Goal: Obtain resource: Download file/media

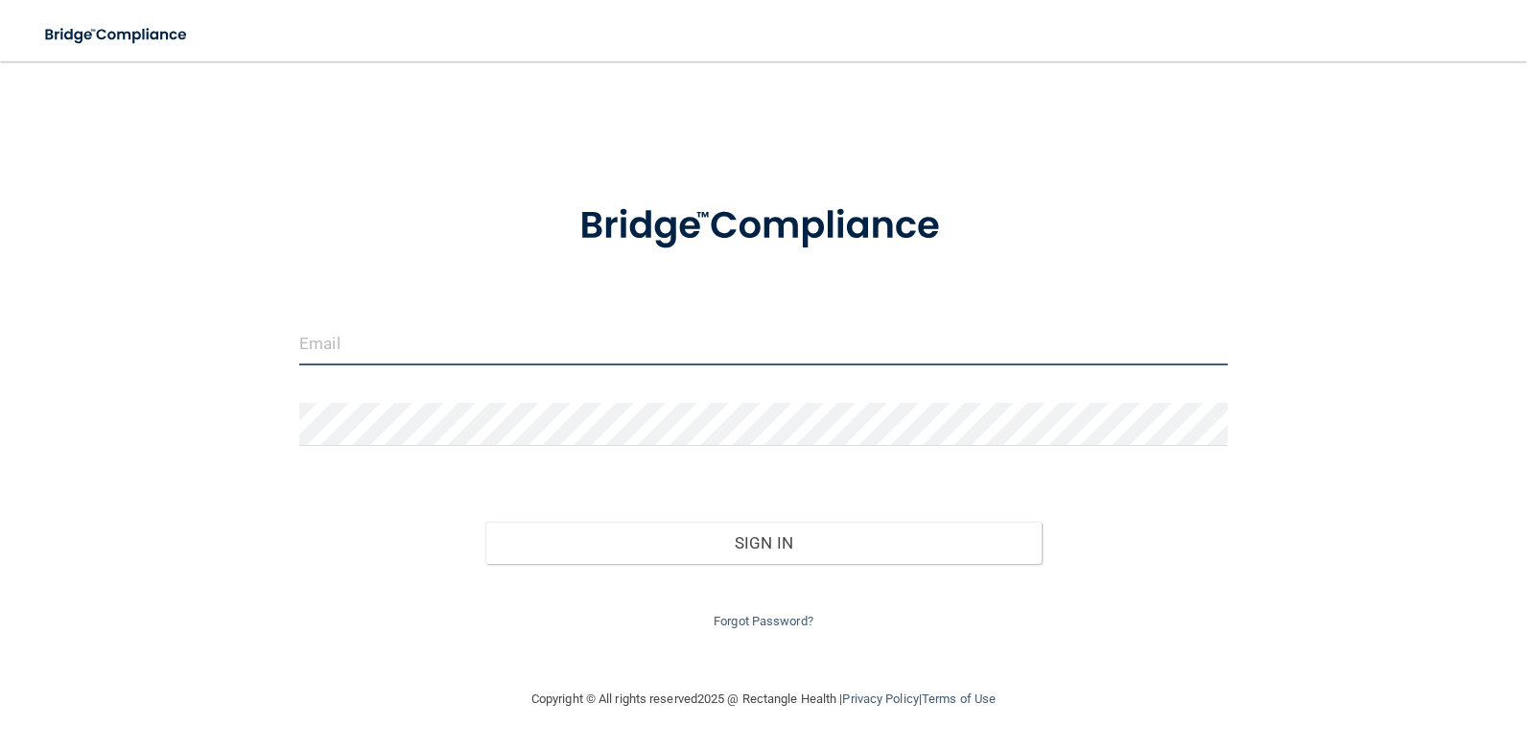
click at [555, 339] on input "email" at bounding box center [763, 343] width 928 height 43
type input "[EMAIL_ADDRESS][DOMAIN_NAME]"
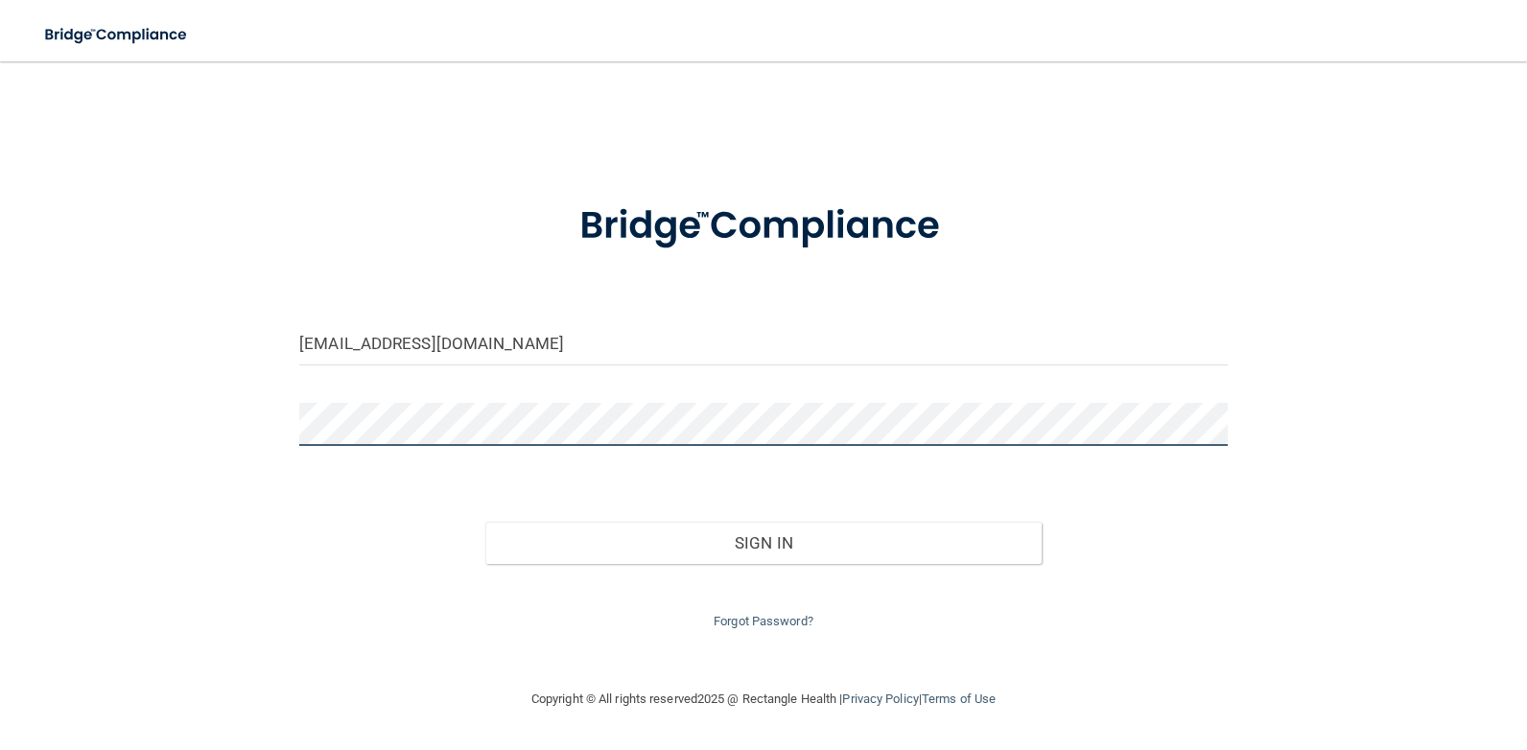
click at [485, 522] on button "Sign In" at bounding box center [763, 543] width 557 height 42
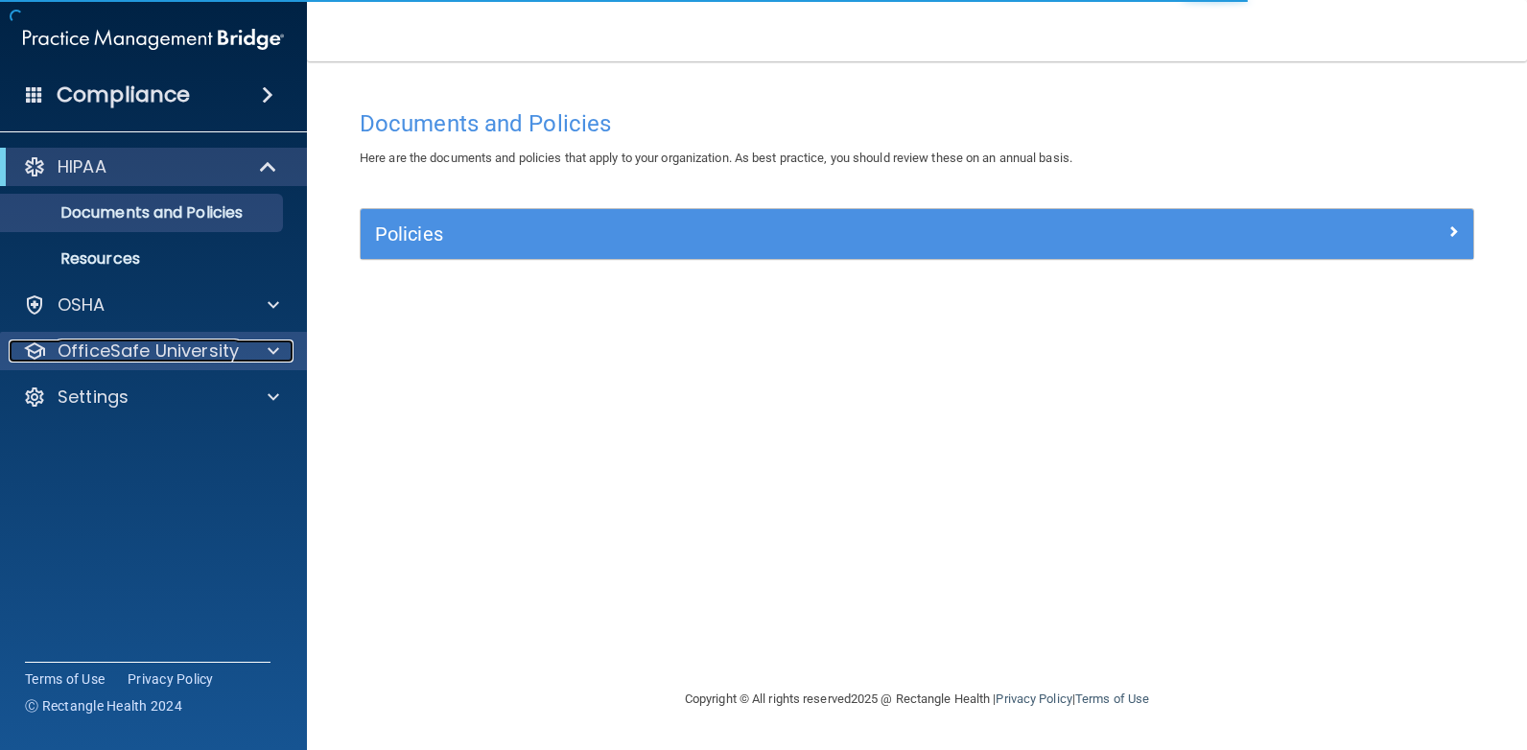
click at [213, 352] on p "OfficeSafe University" at bounding box center [148, 350] width 181 height 23
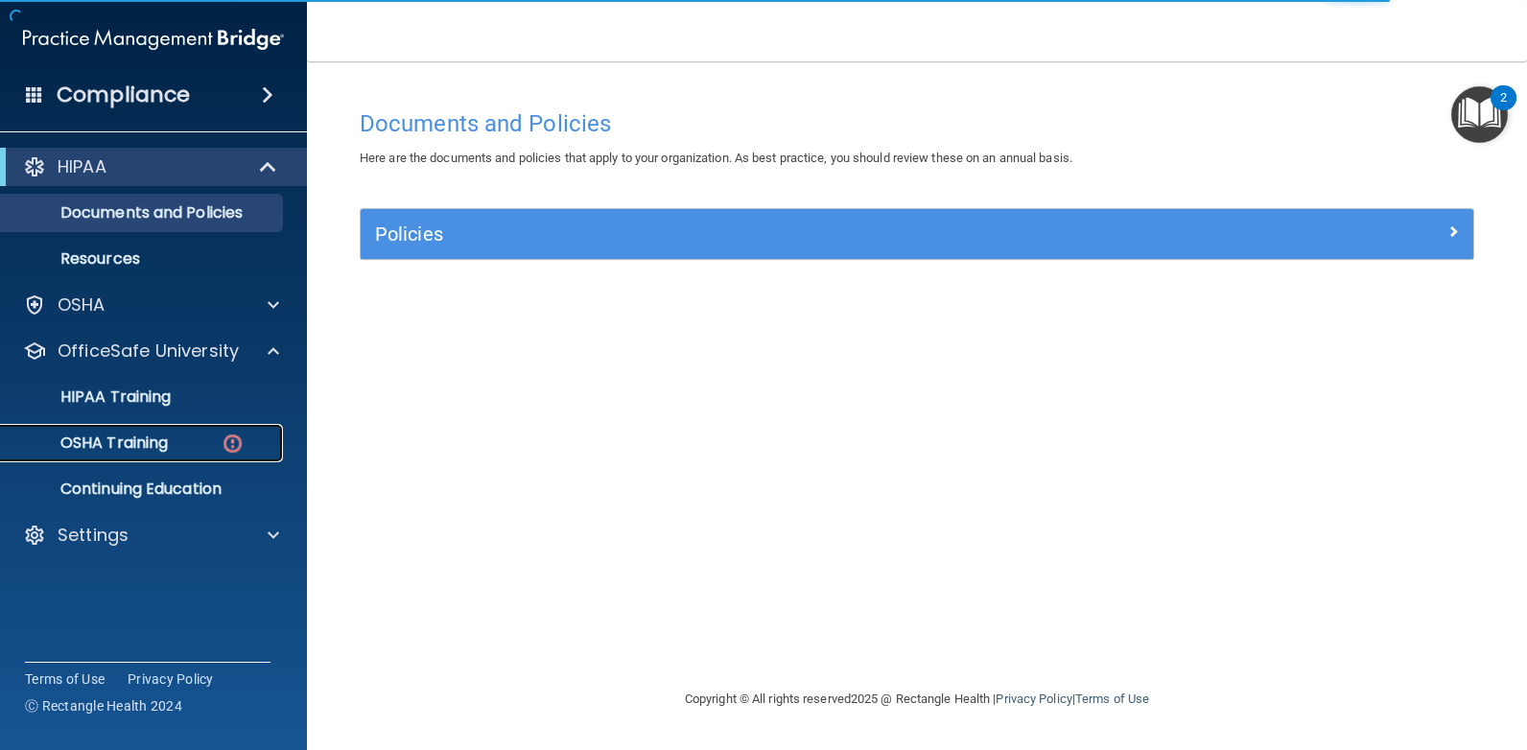
click at [209, 431] on link "OSHA Training" at bounding box center [132, 443] width 302 height 38
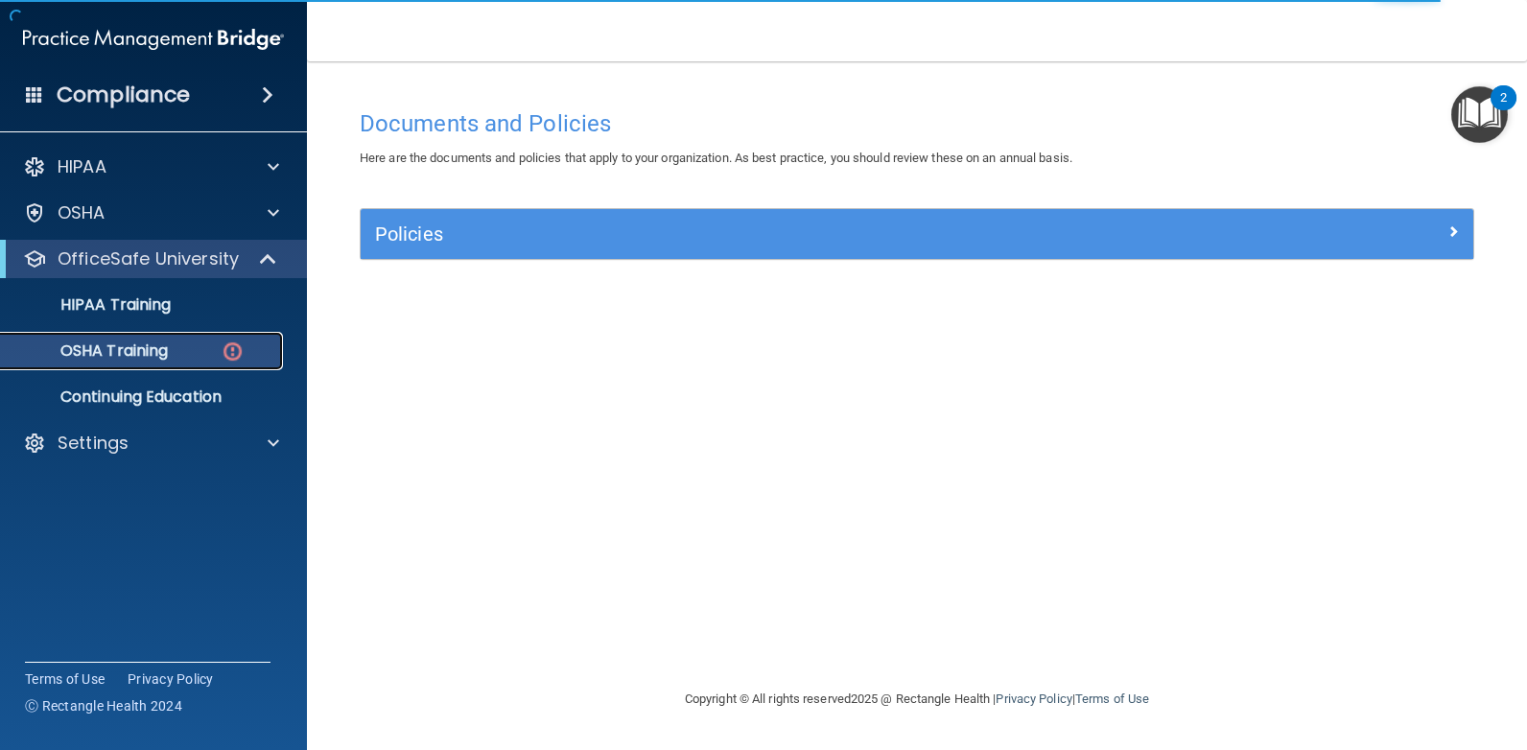
click at [207, 355] on div "OSHA Training" at bounding box center [143, 350] width 262 height 19
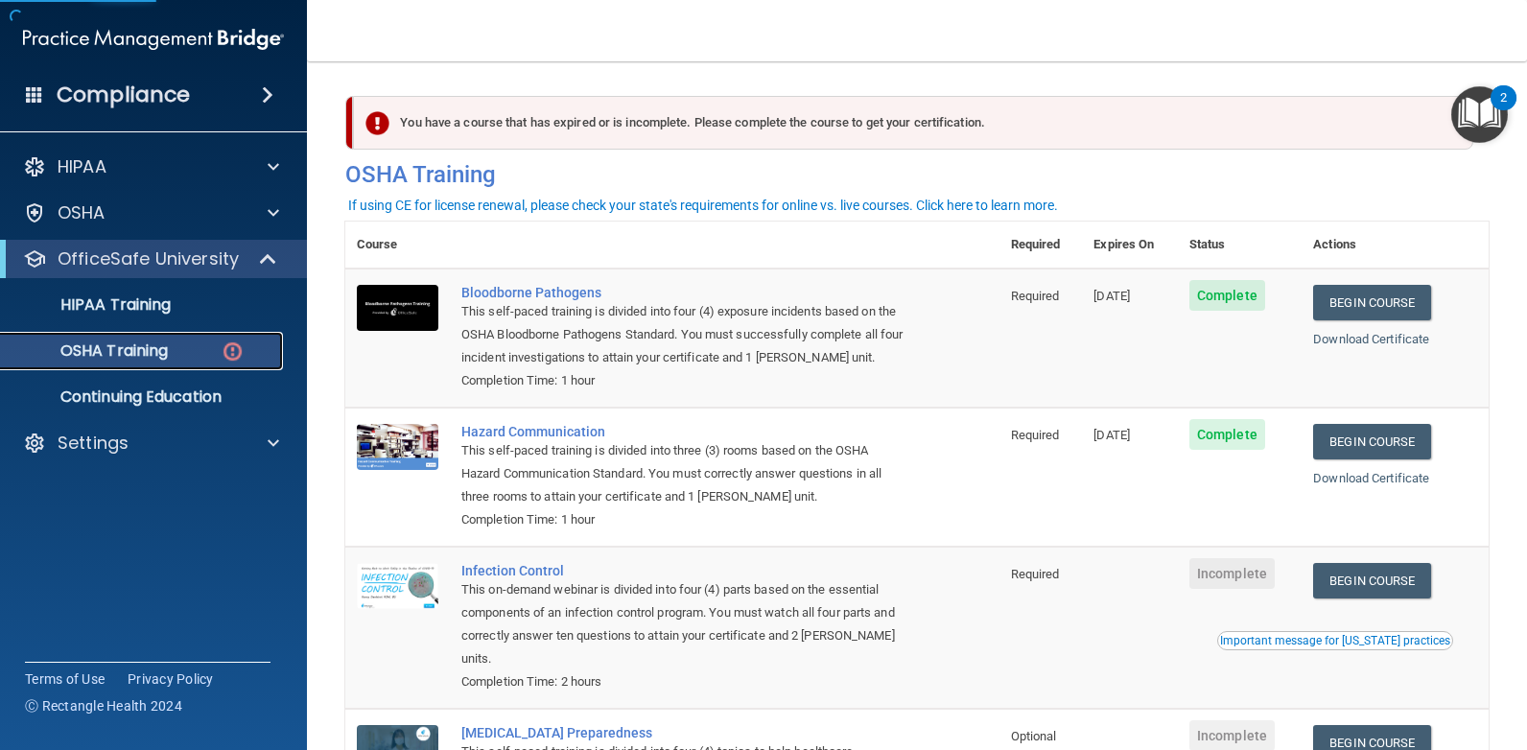
scroll to position [201, 0]
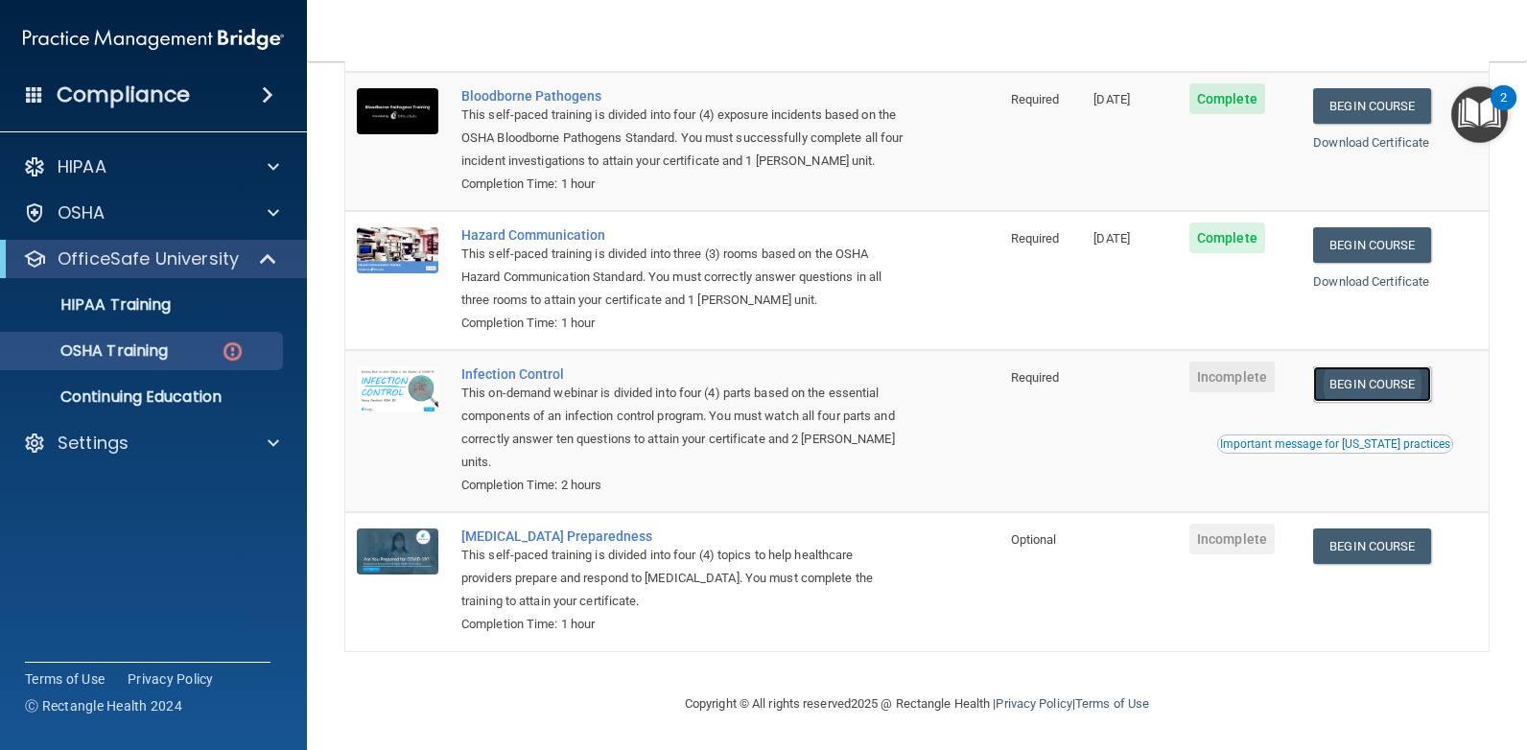
click at [1345, 376] on link "Begin Course" at bounding box center [1371, 383] width 117 height 35
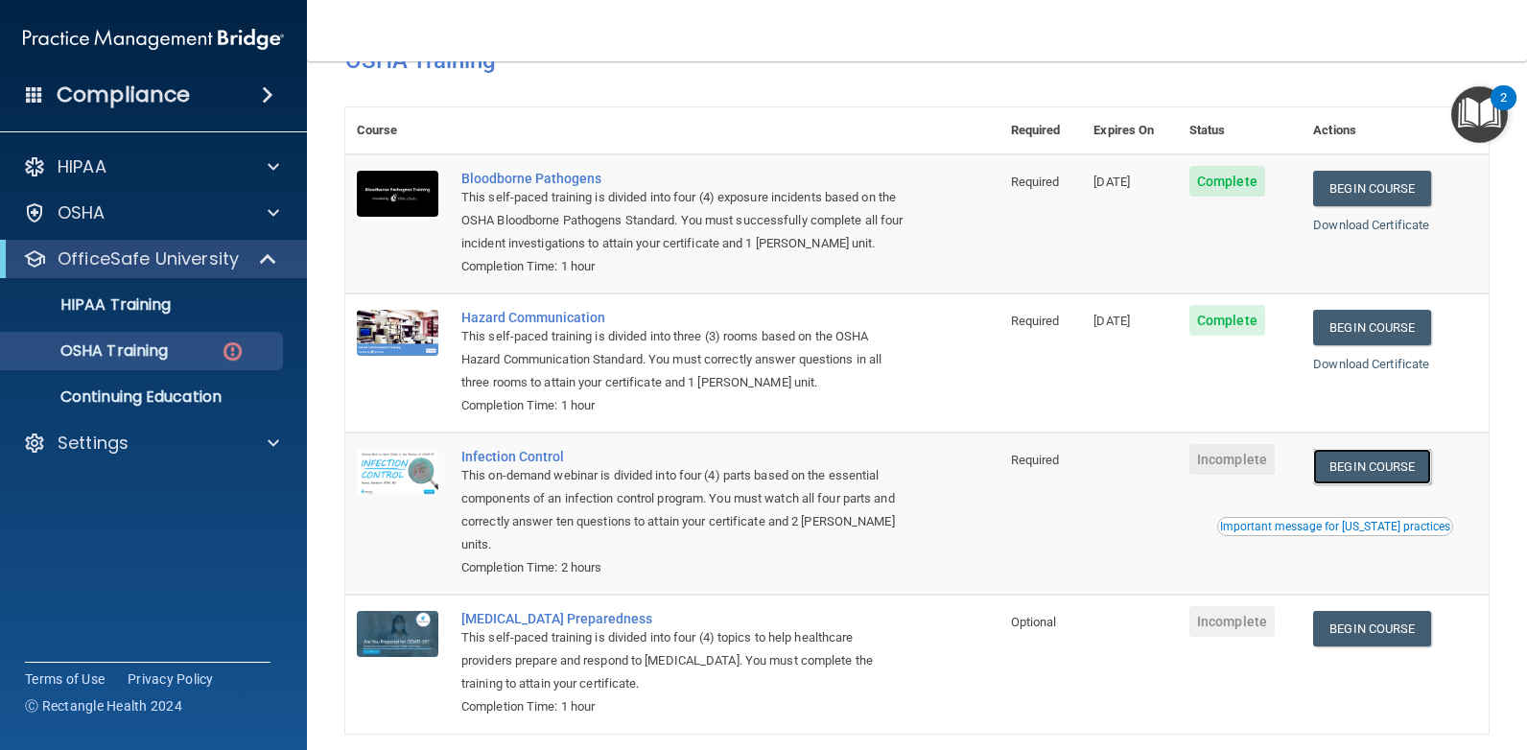
scroll to position [0, 0]
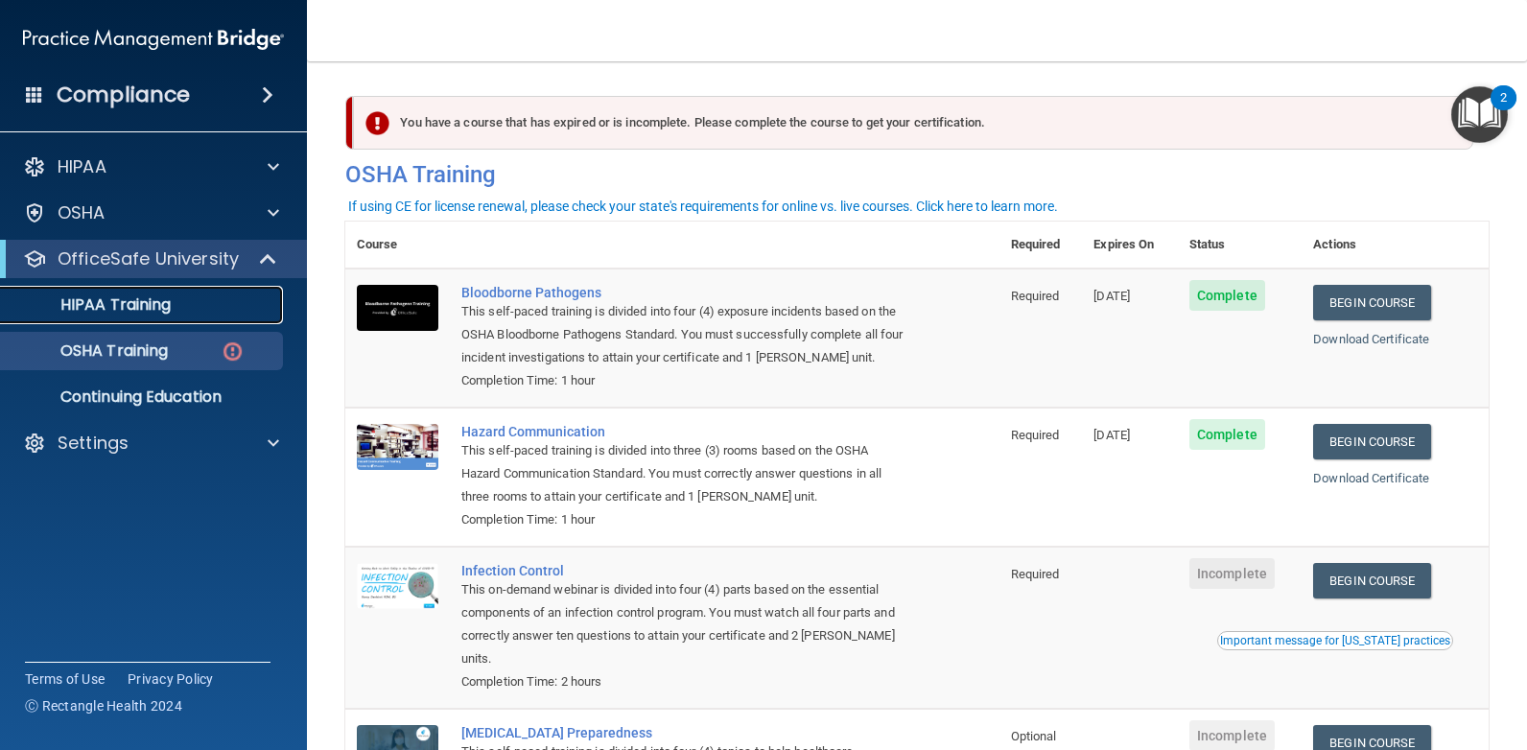
click at [189, 292] on link "HIPAA Training" at bounding box center [132, 305] width 302 height 38
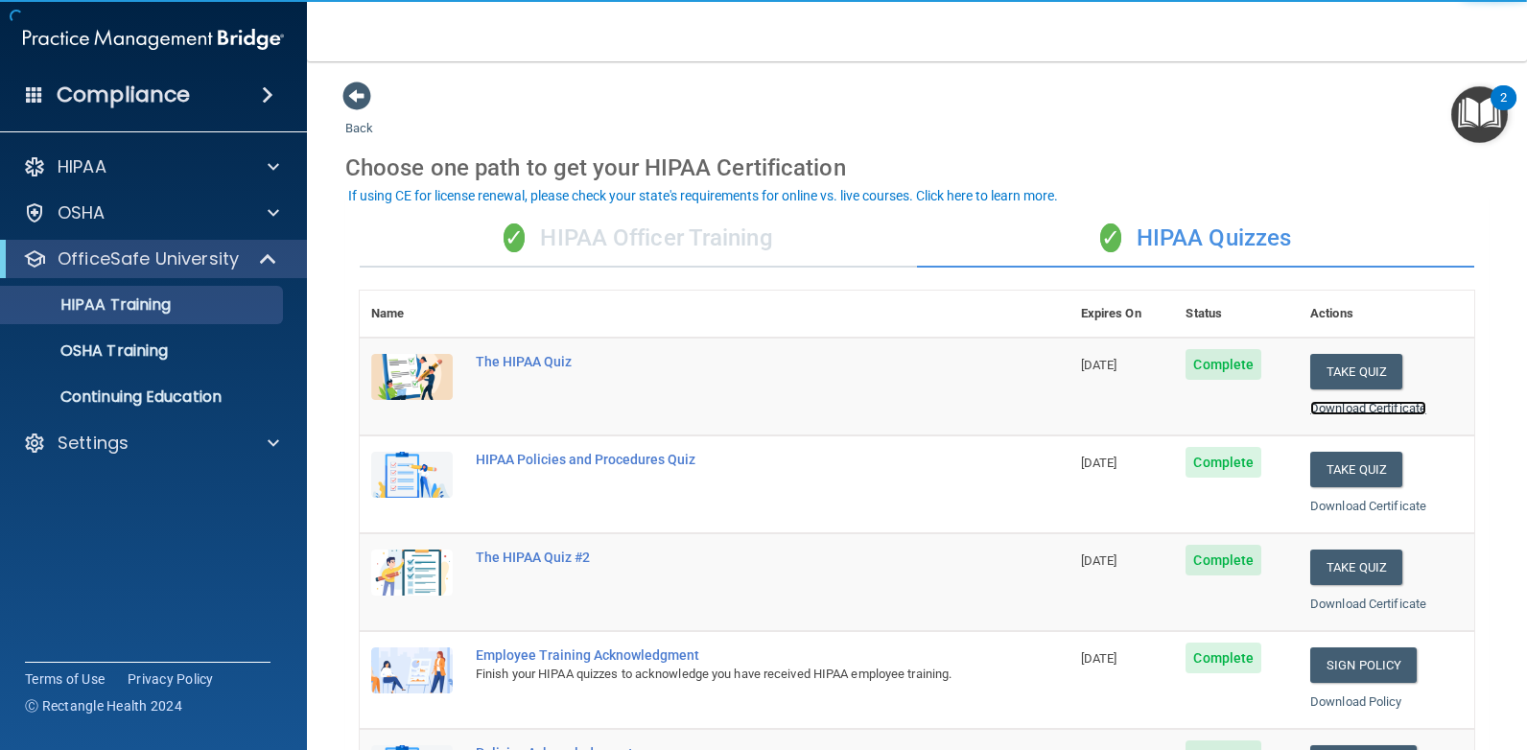
click at [1310, 411] on link "Download Certificate" at bounding box center [1368, 408] width 116 height 14
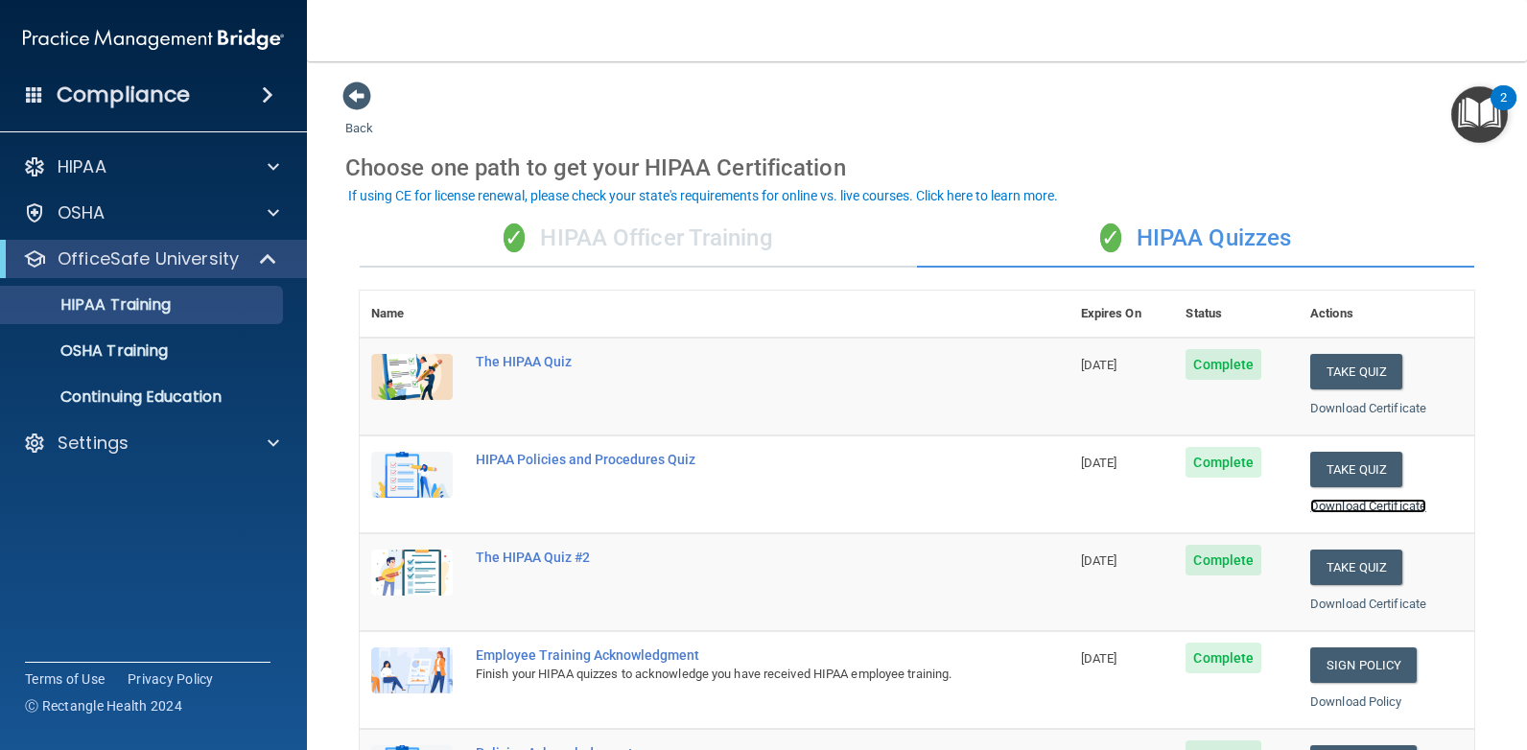
click at [1310, 503] on link "Download Certificate" at bounding box center [1368, 506] width 116 height 14
click at [1342, 600] on link "Download Certificate" at bounding box center [1368, 603] width 116 height 14
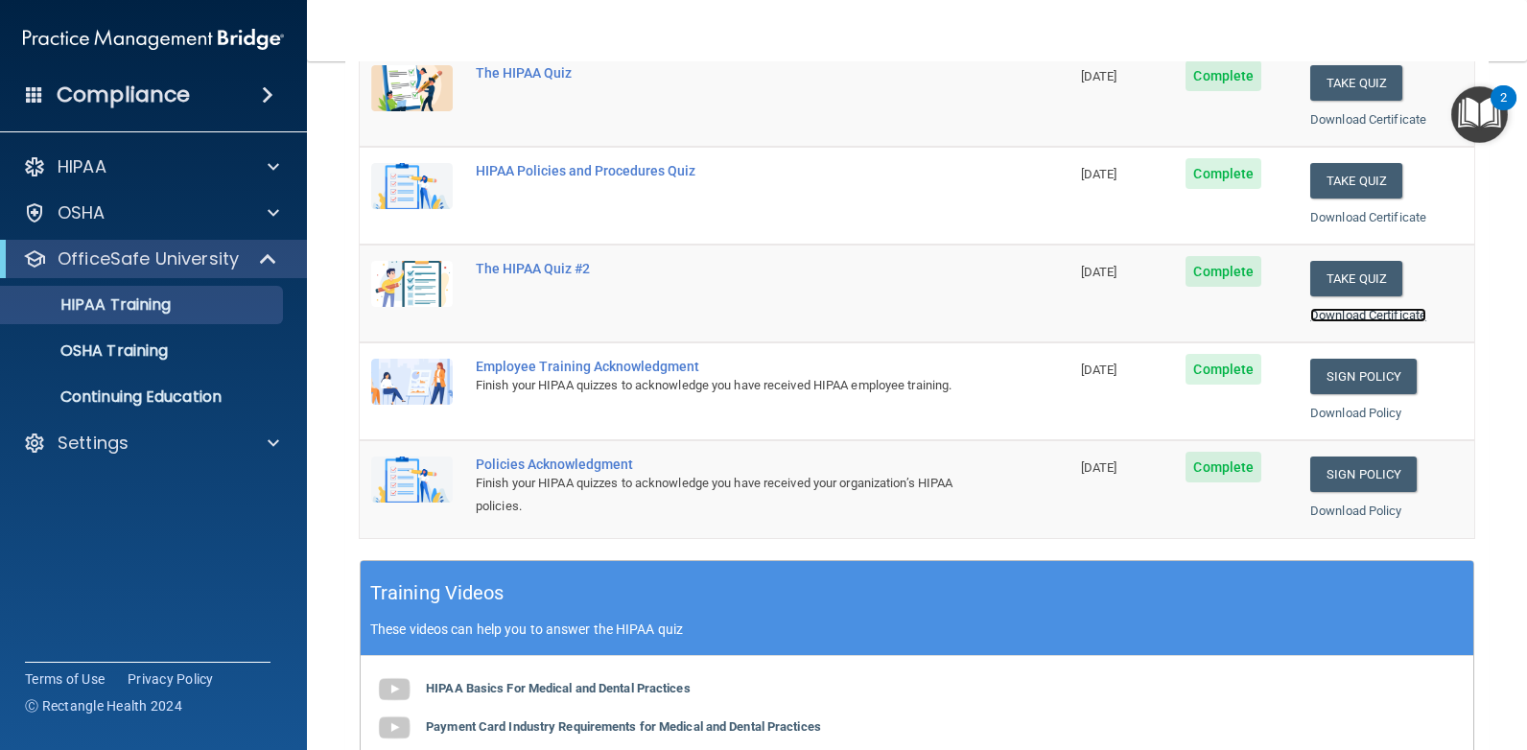
scroll to position [288, 0]
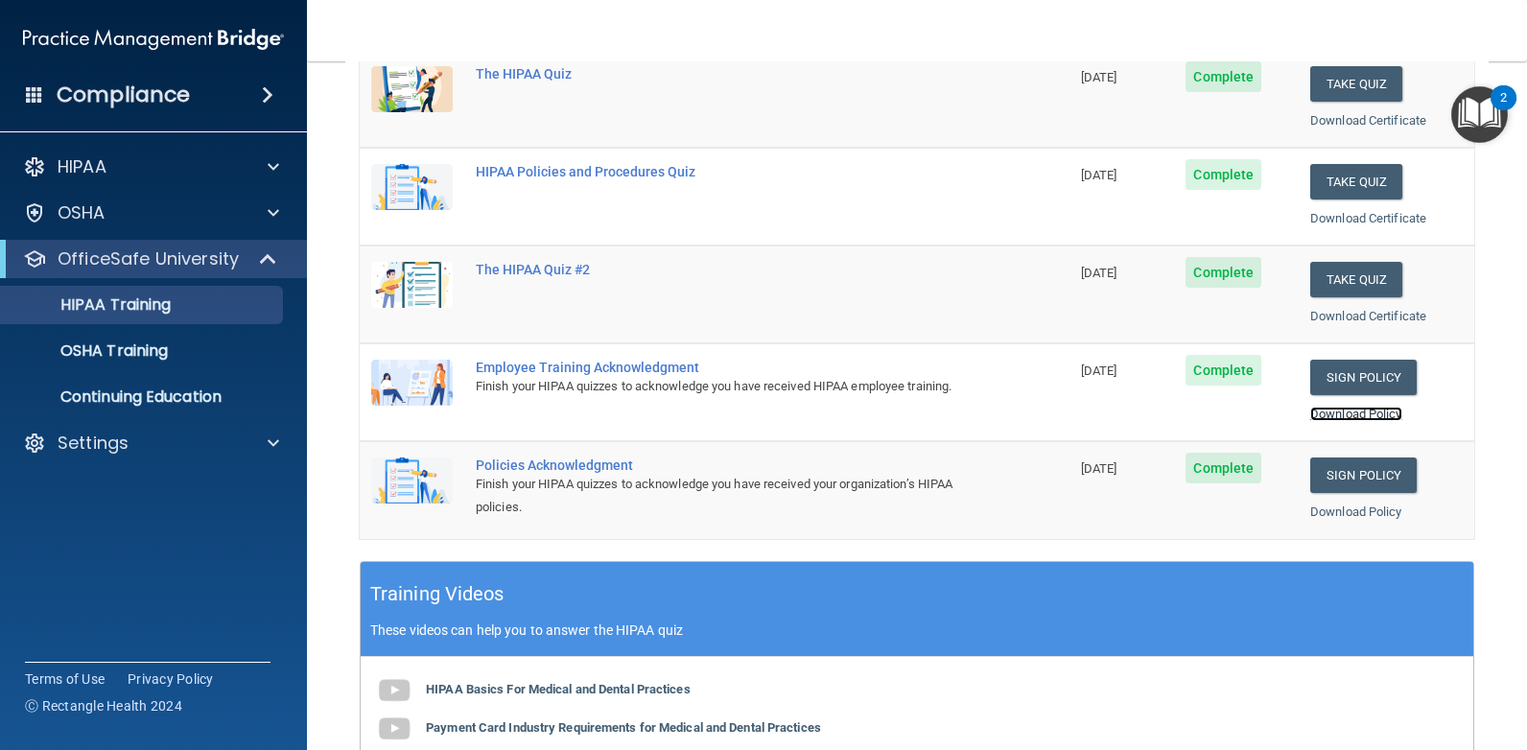
click at [1339, 413] on link "Download Policy" at bounding box center [1356, 414] width 92 height 14
click at [1342, 505] on link "Download Policy" at bounding box center [1356, 511] width 92 height 14
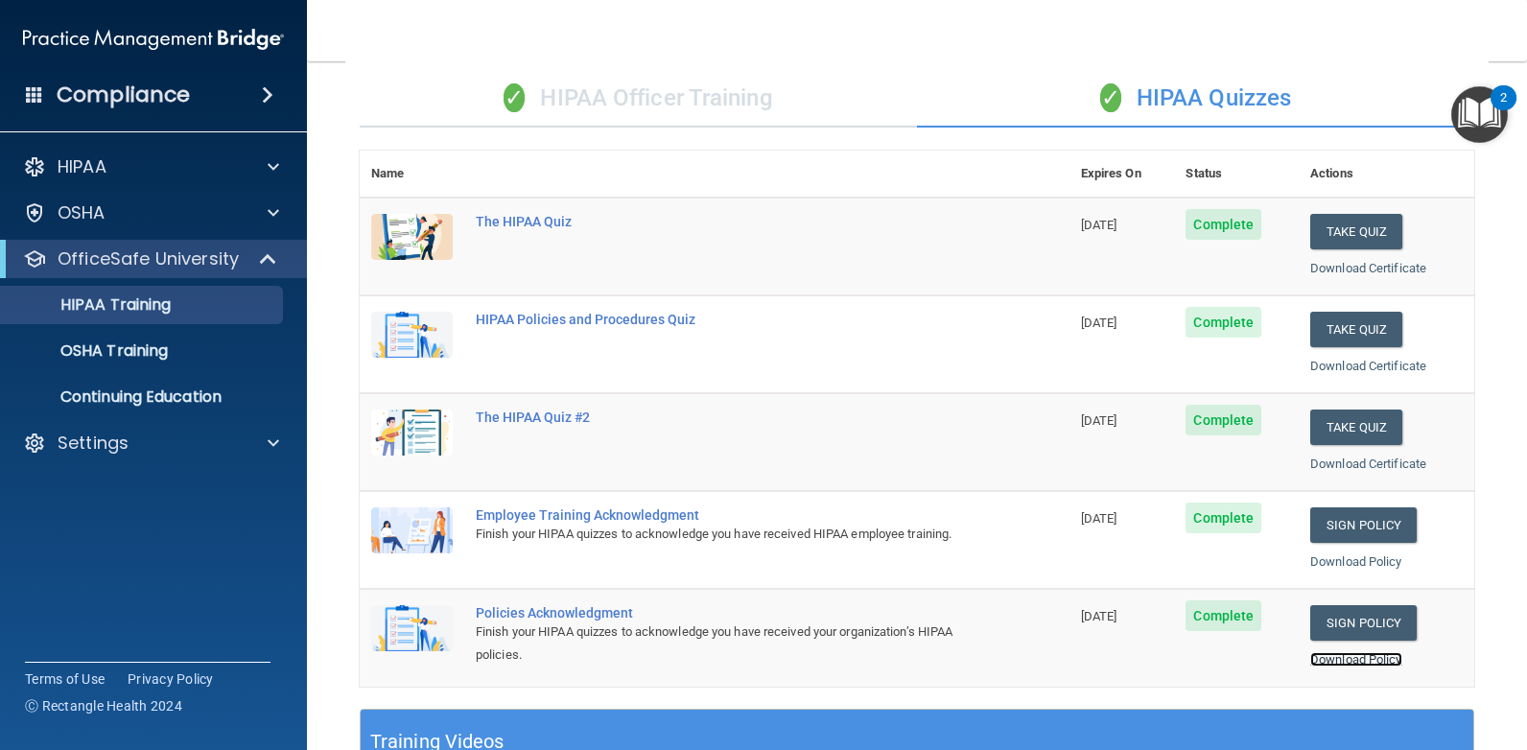
scroll to position [119, 0]
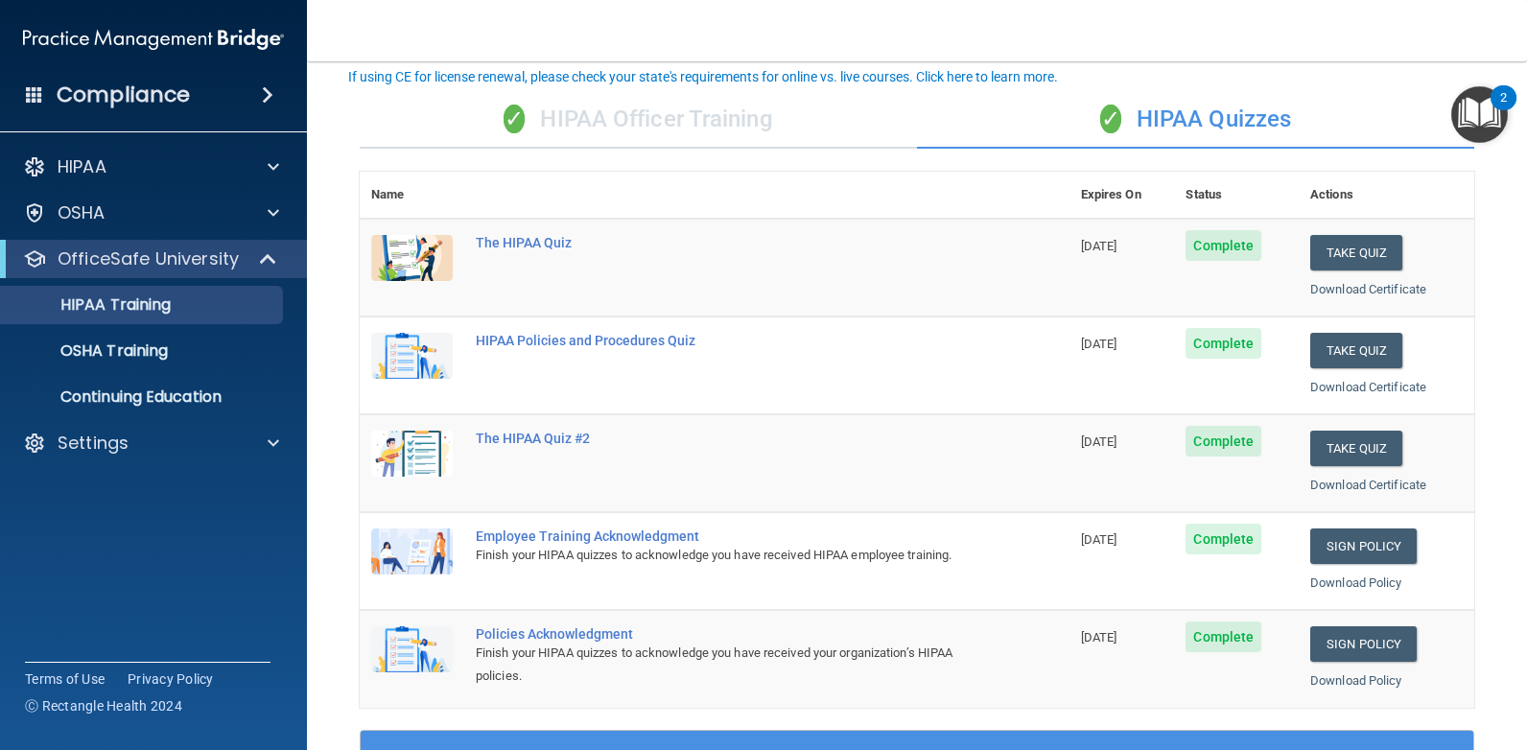
click at [620, 126] on div "✓ HIPAA Officer Training" at bounding box center [638, 120] width 557 height 58
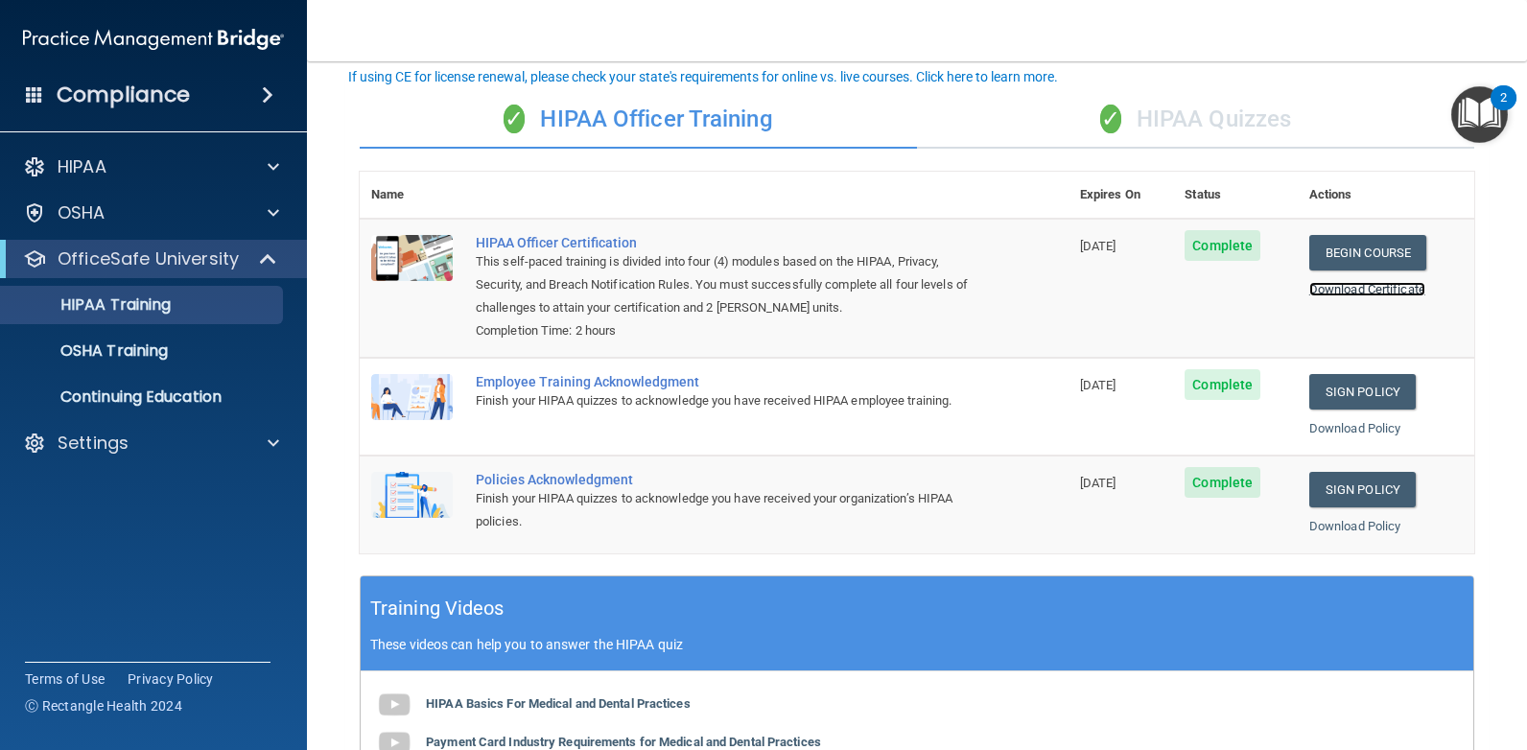
click at [1387, 291] on link "Download Certificate" at bounding box center [1367, 289] width 116 height 14
click at [1360, 430] on link "Download Policy" at bounding box center [1355, 428] width 92 height 14
click at [1324, 529] on link "Download Policy" at bounding box center [1355, 526] width 92 height 14
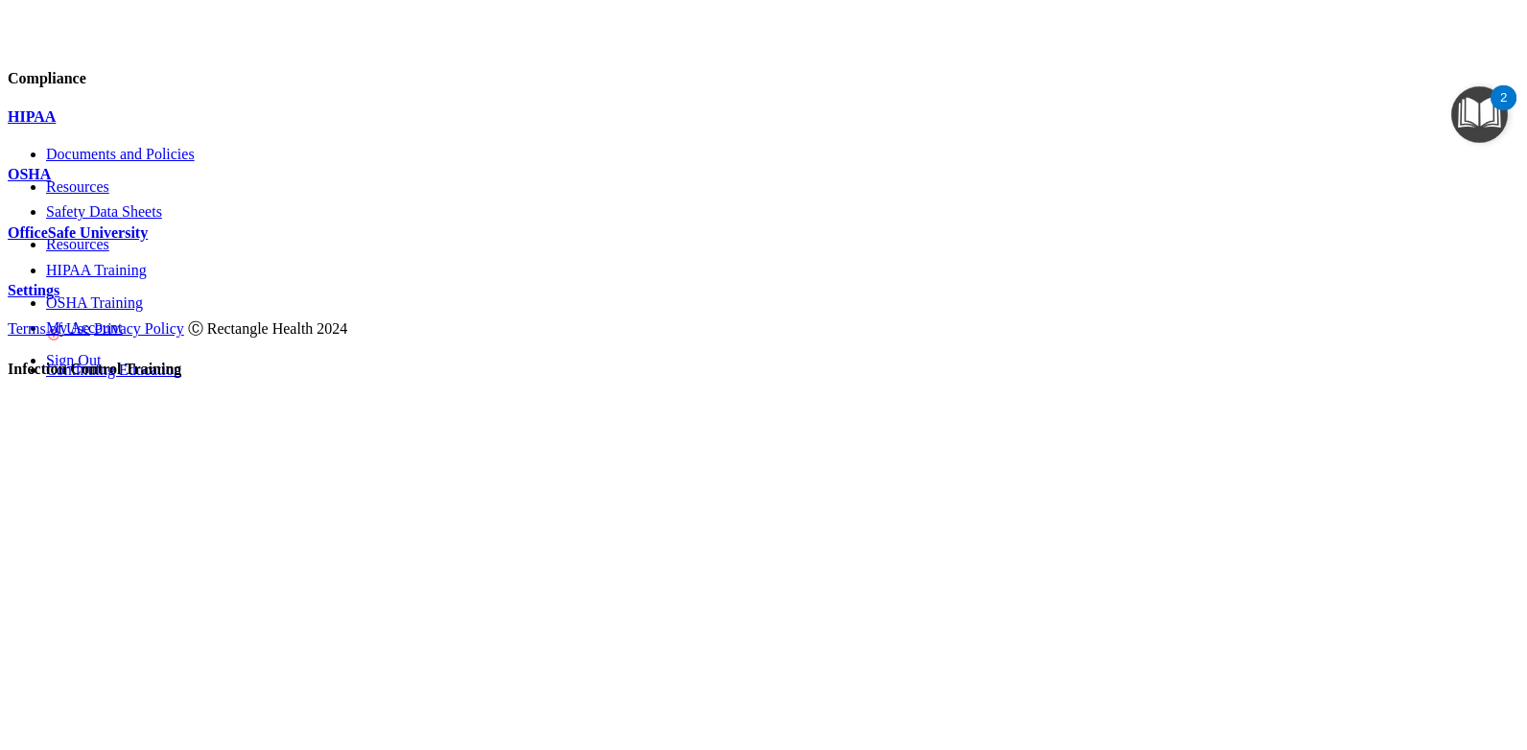
scroll to position [71, 0]
click at [253, 257] on div at bounding box center [763, 257] width 1511 height 0
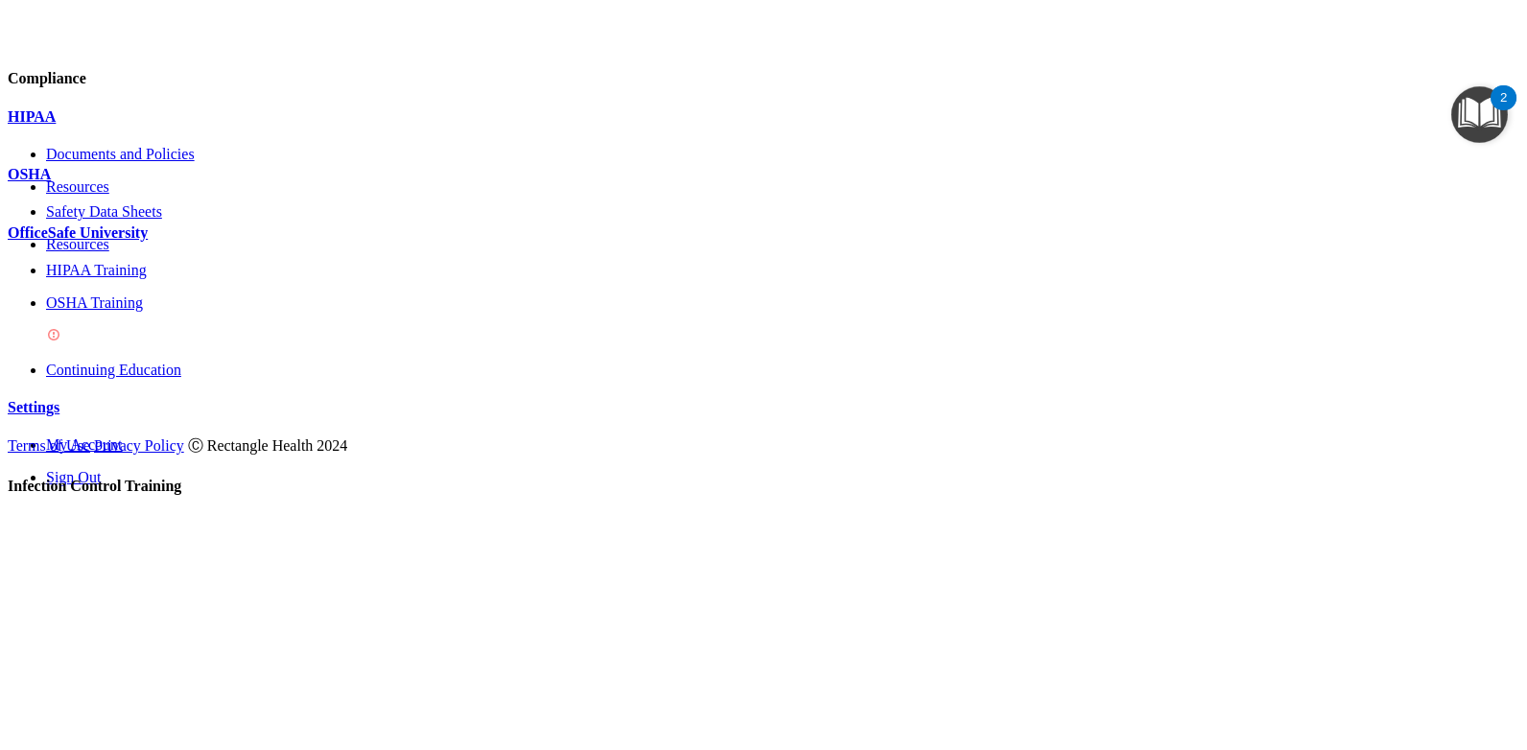
click at [61, 342] on img at bounding box center [53, 334] width 15 height 15
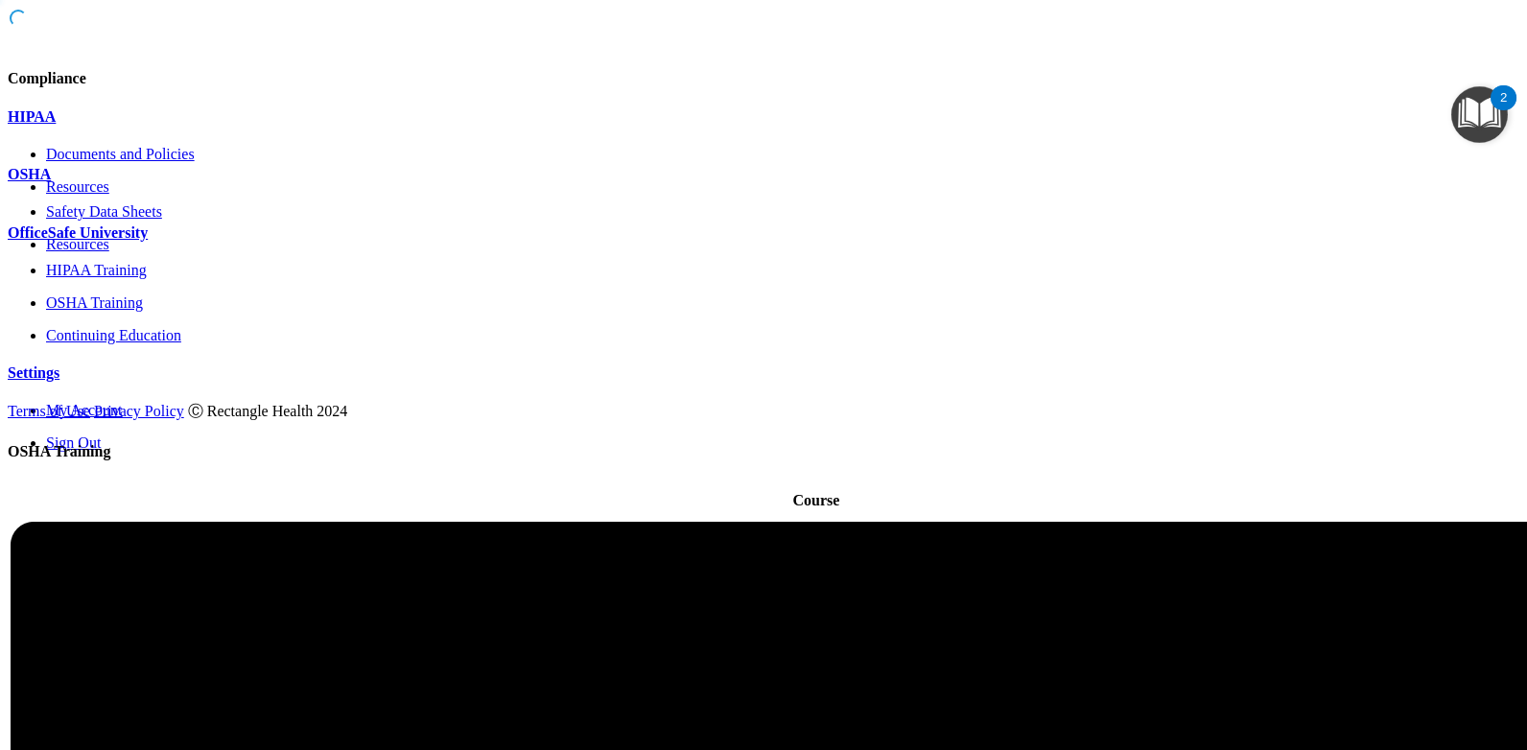
scroll to position [148, 0]
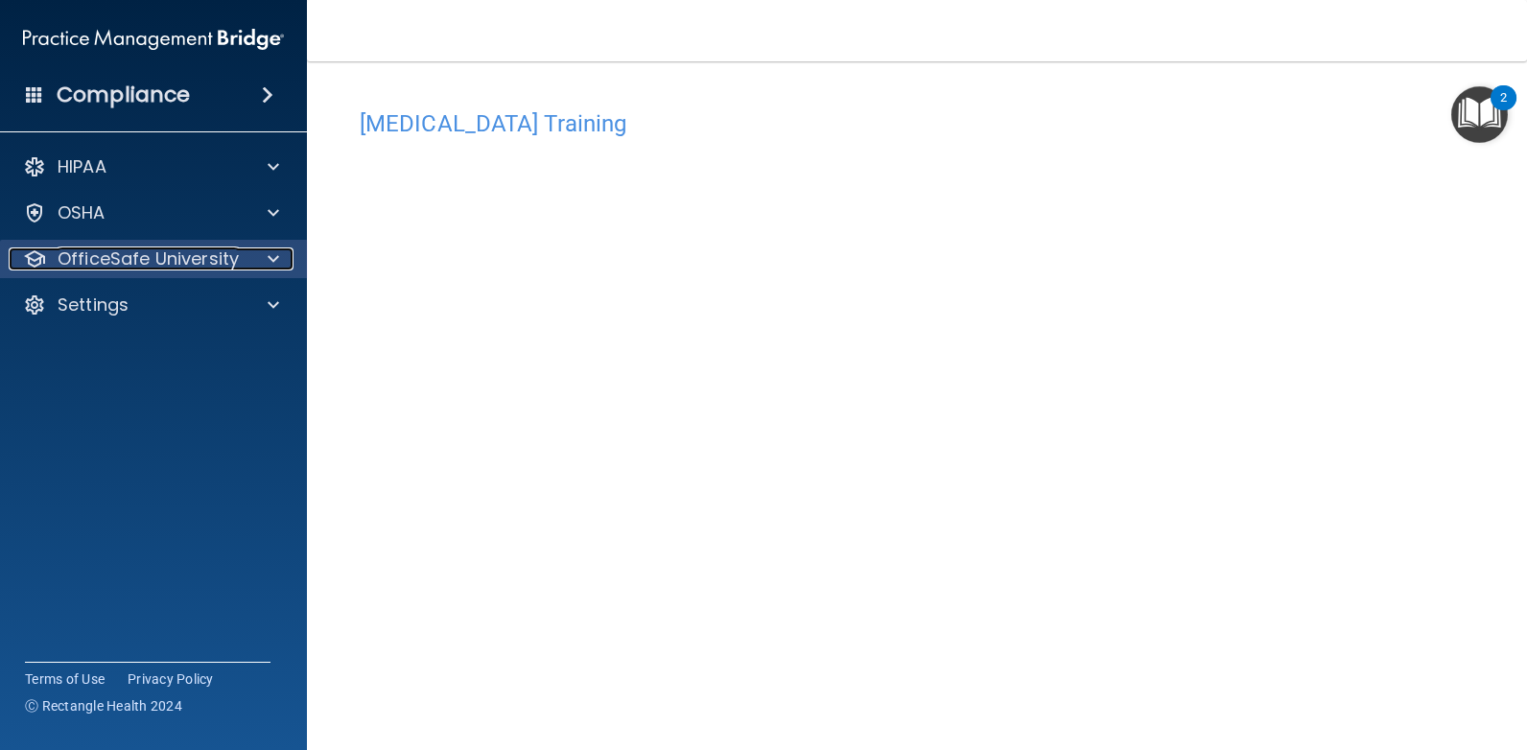
click at [251, 263] on div at bounding box center [270, 258] width 48 height 23
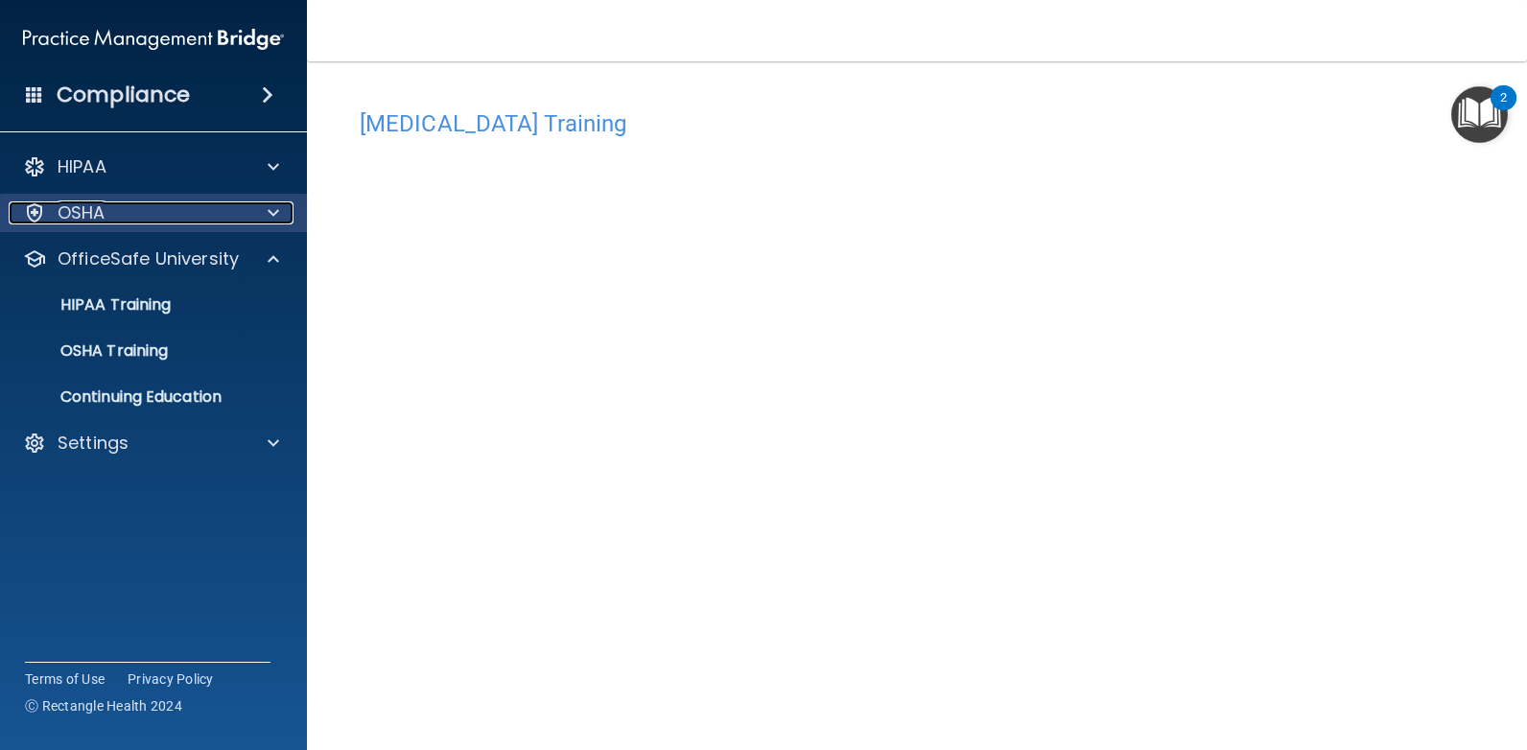
click at [255, 215] on div at bounding box center [270, 212] width 48 height 23
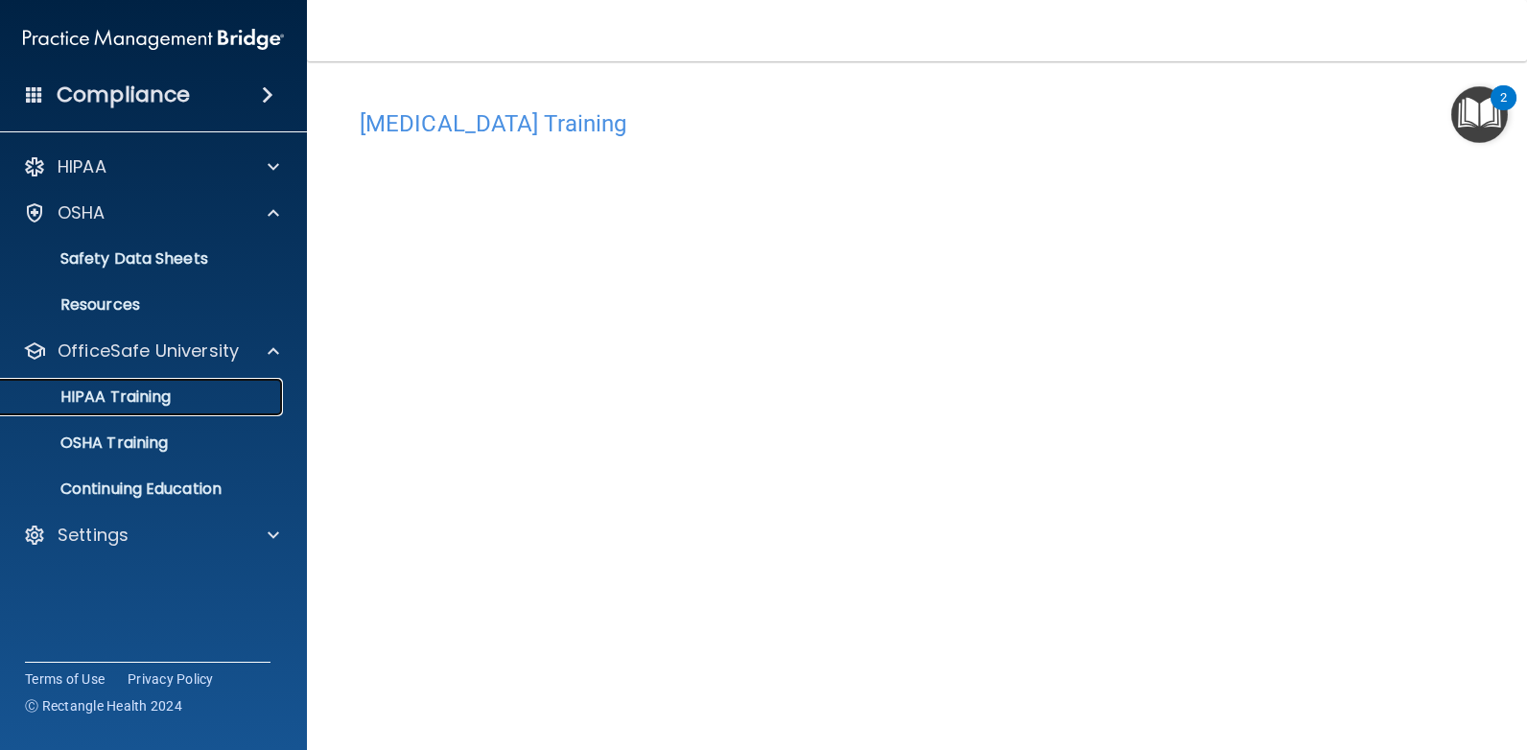
click at [203, 391] on div "HIPAA Training" at bounding box center [143, 396] width 262 height 19
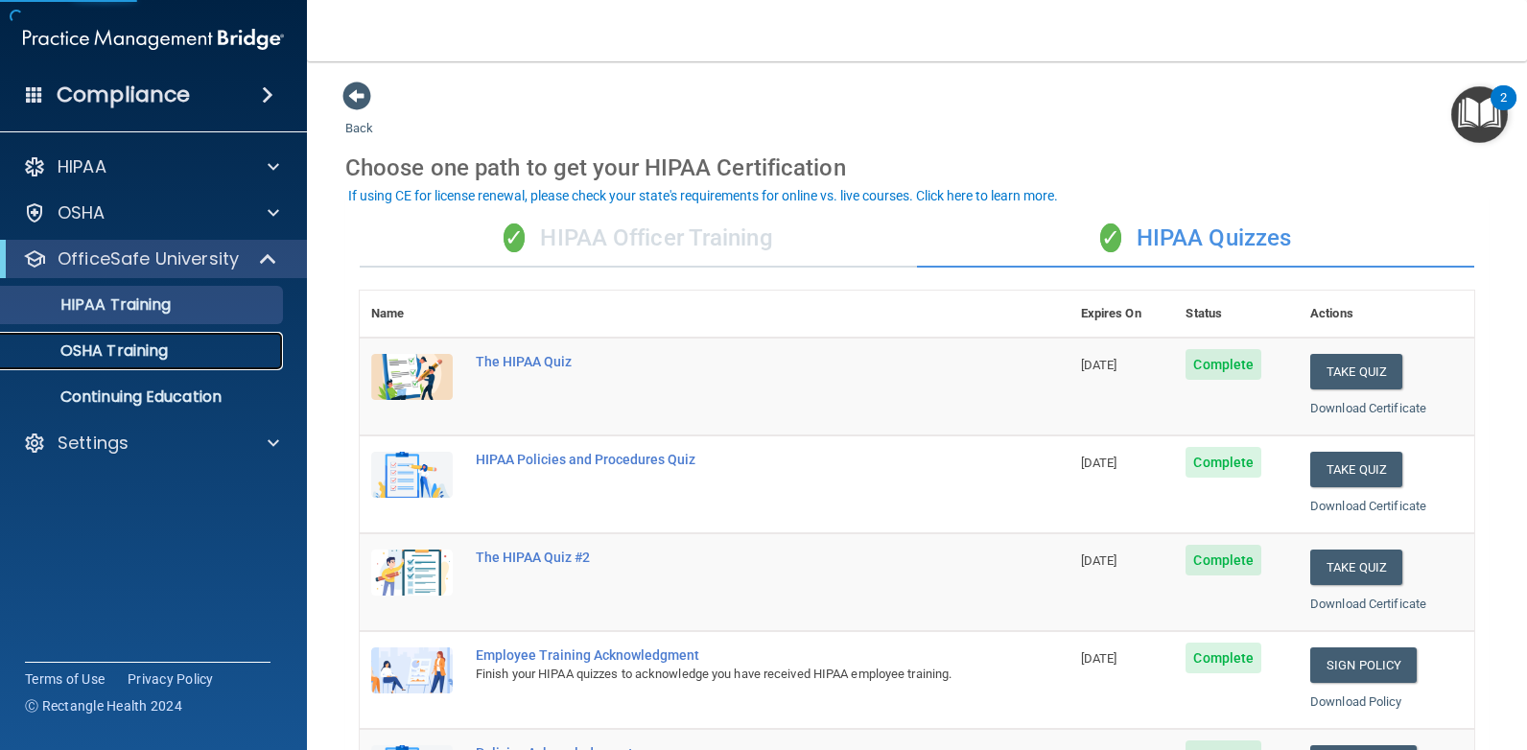
click at [157, 352] on p "OSHA Training" at bounding box center [89, 350] width 155 height 19
